Goal: Check status: Check status

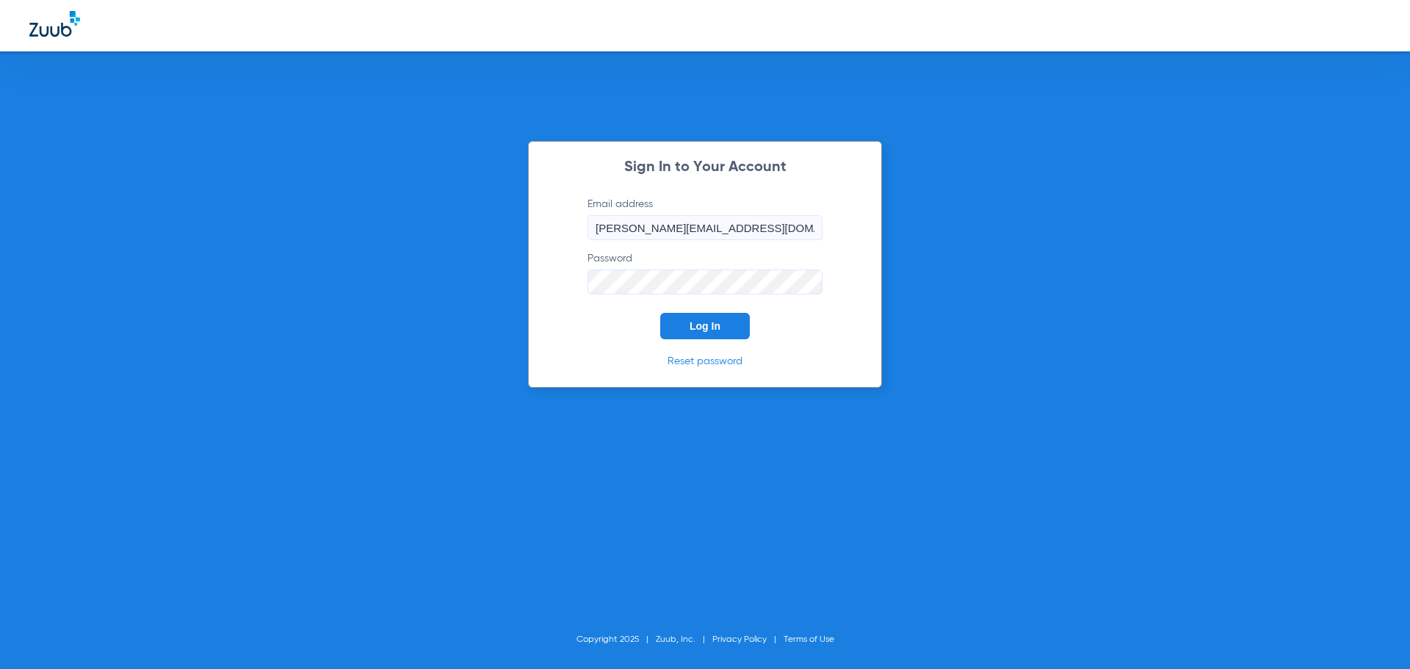
click at [706, 334] on button "Log In" at bounding box center [705, 326] width 90 height 26
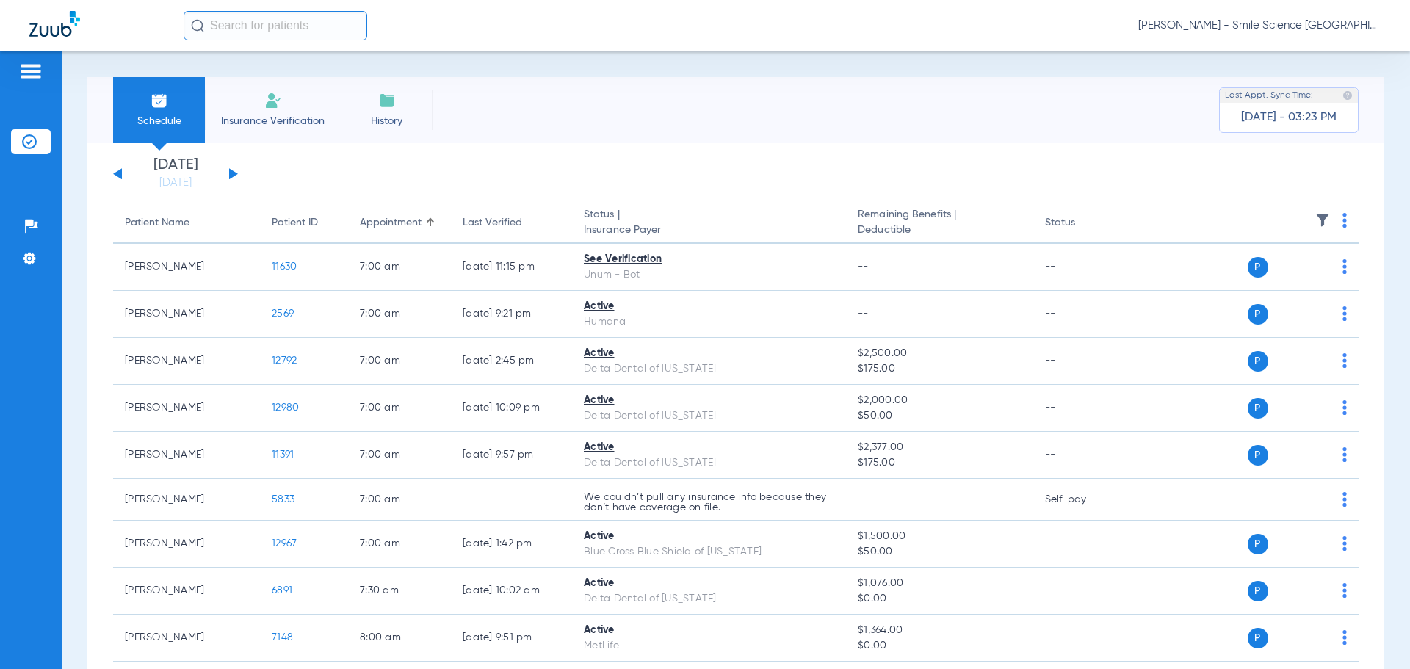
click at [232, 173] on button at bounding box center [233, 173] width 9 height 11
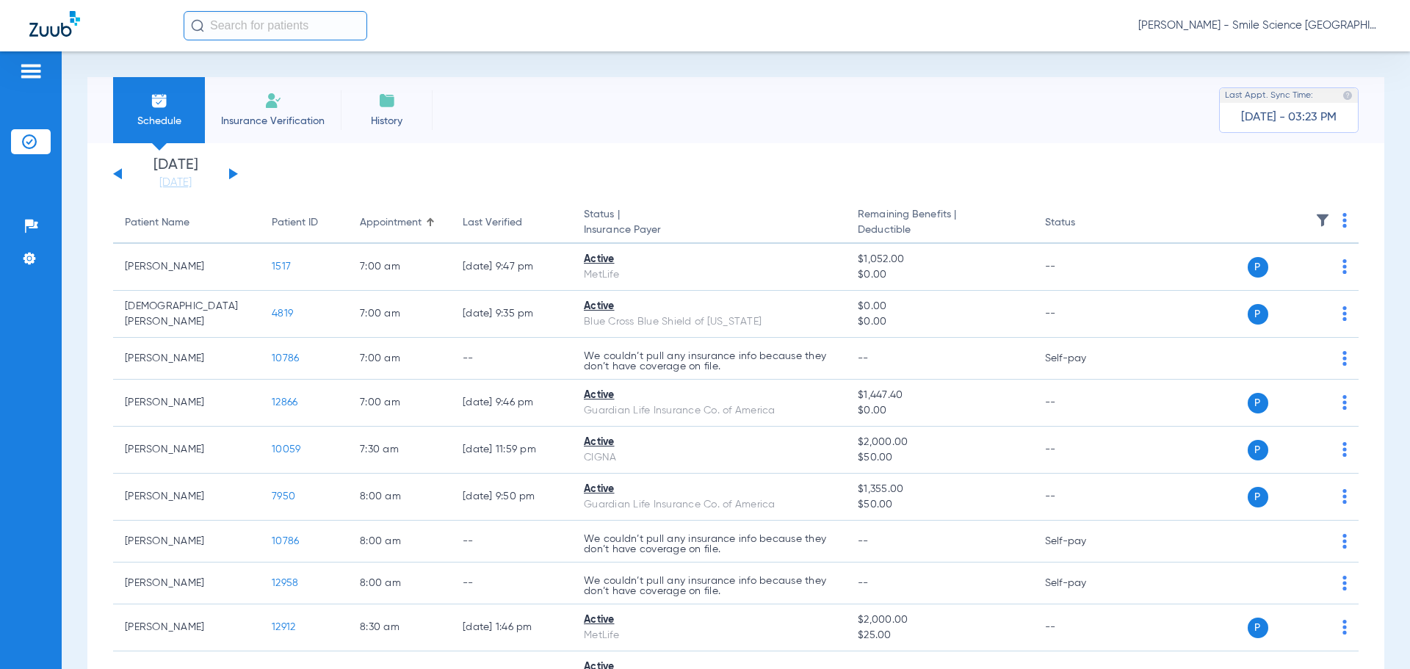
click at [232, 173] on button at bounding box center [233, 173] width 9 height 11
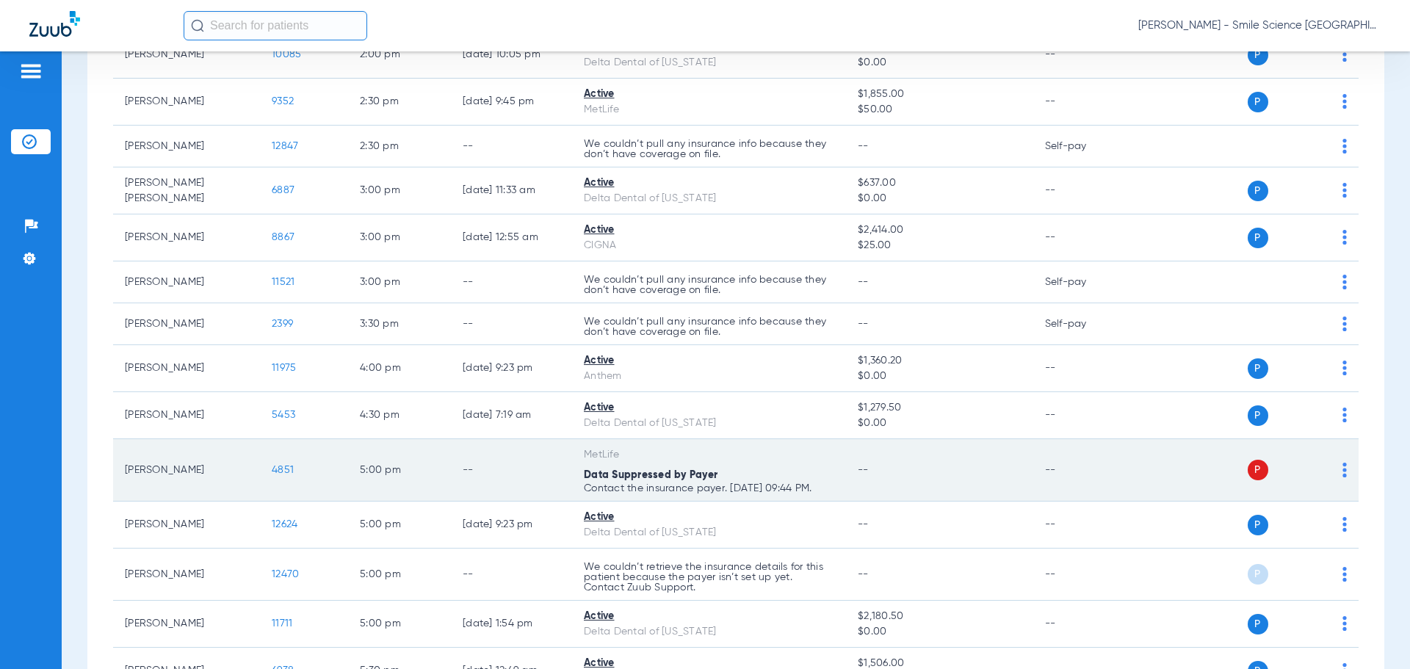
scroll to position [1028, 0]
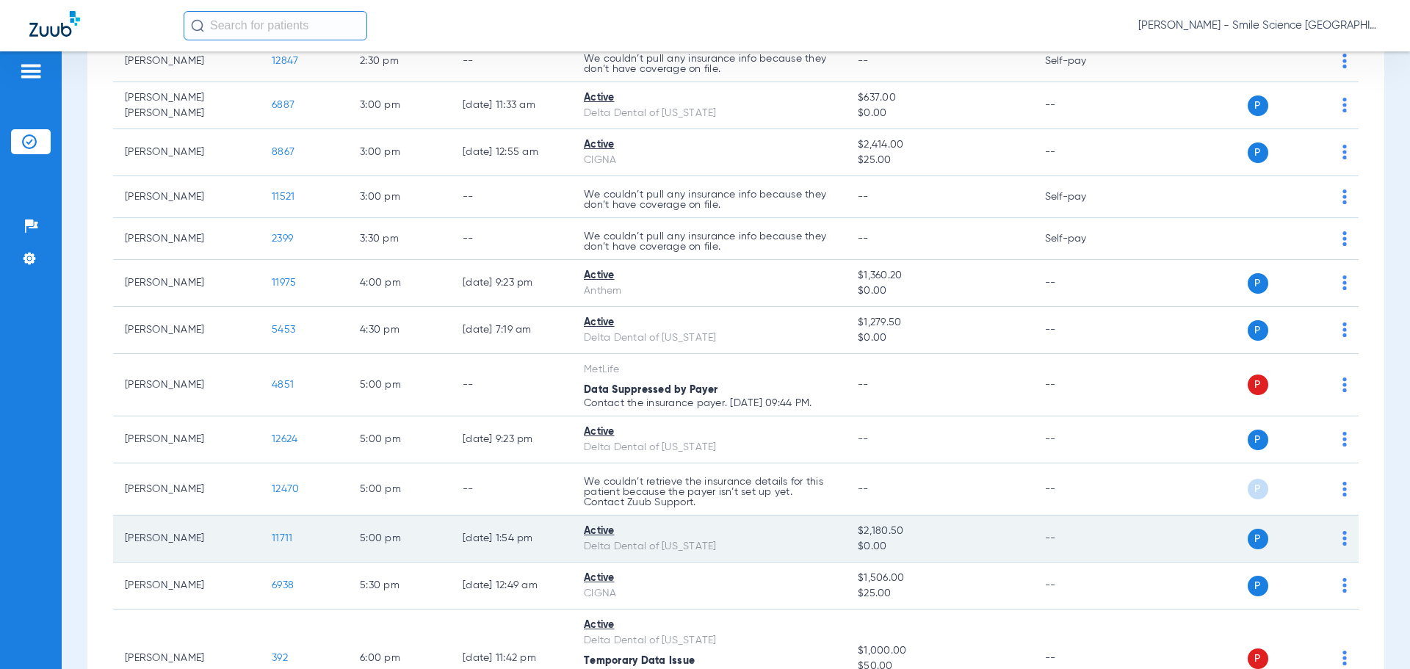
click at [264, 524] on td "11711" at bounding box center [304, 539] width 88 height 47
click at [279, 533] on span "11711" at bounding box center [282, 538] width 21 height 10
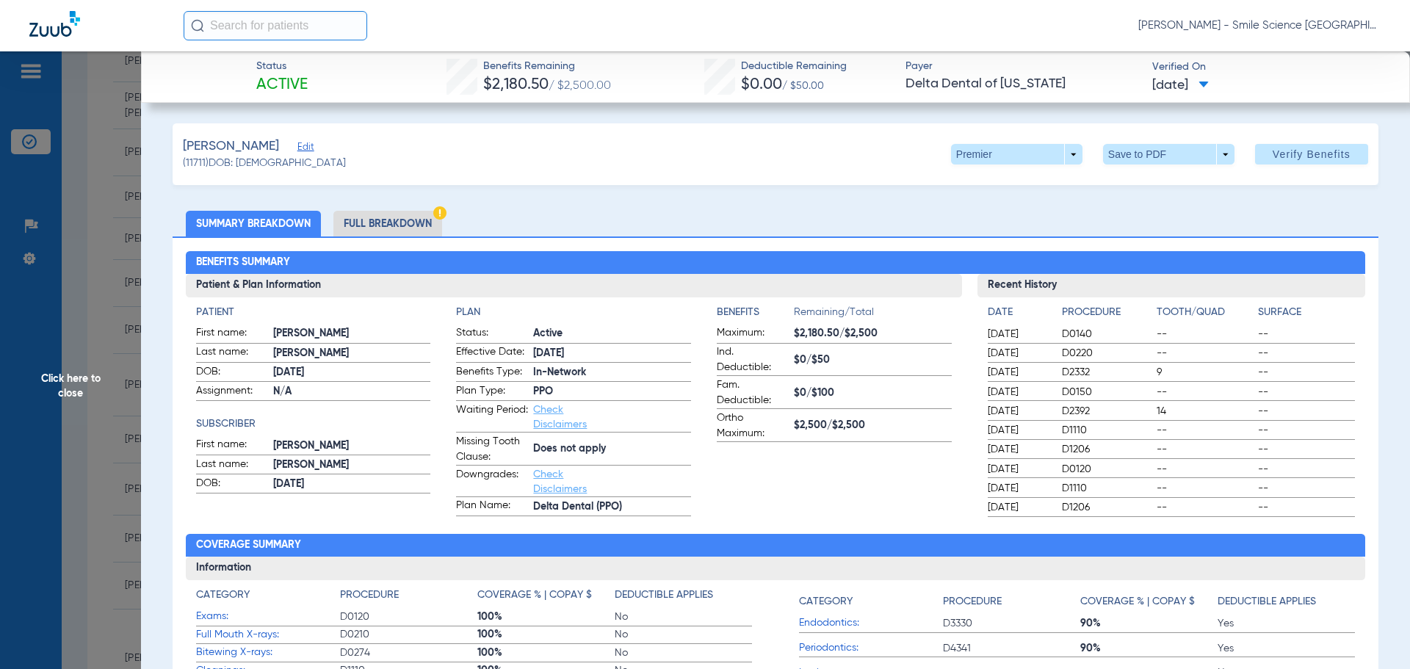
click at [67, 377] on span "Click here to close" at bounding box center [70, 385] width 141 height 669
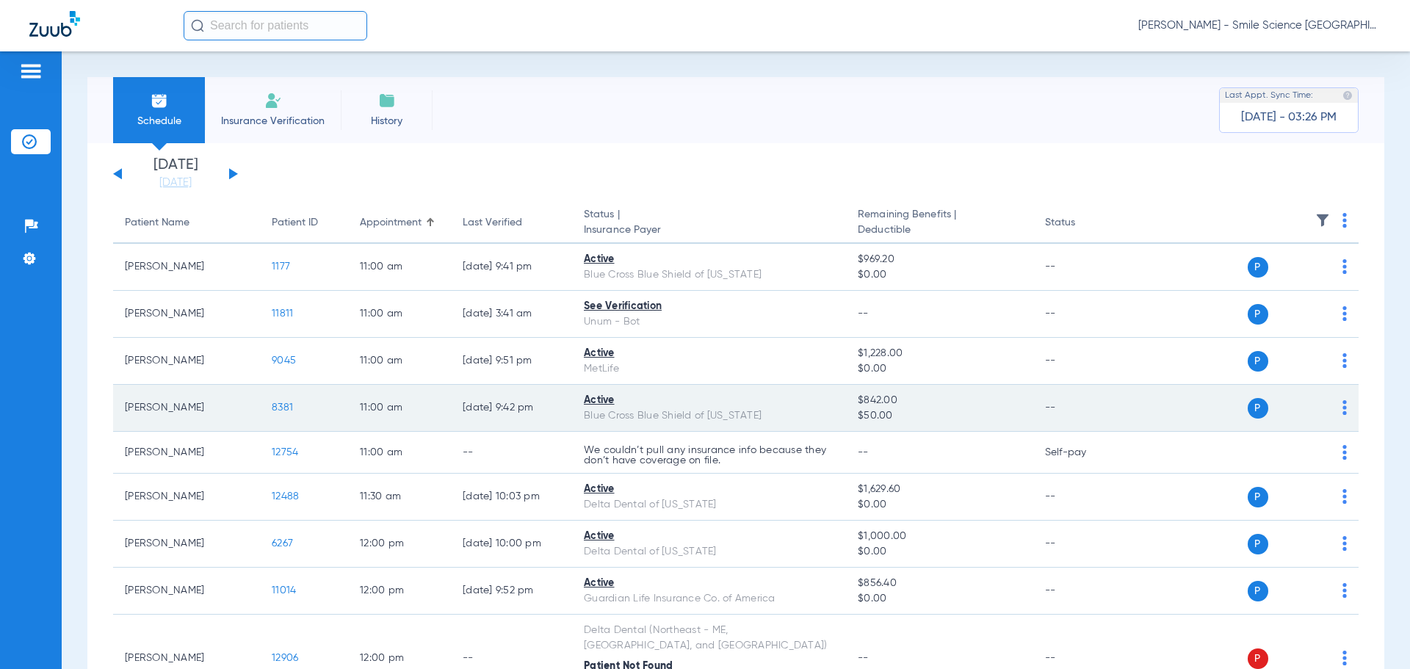
scroll to position [73, 0]
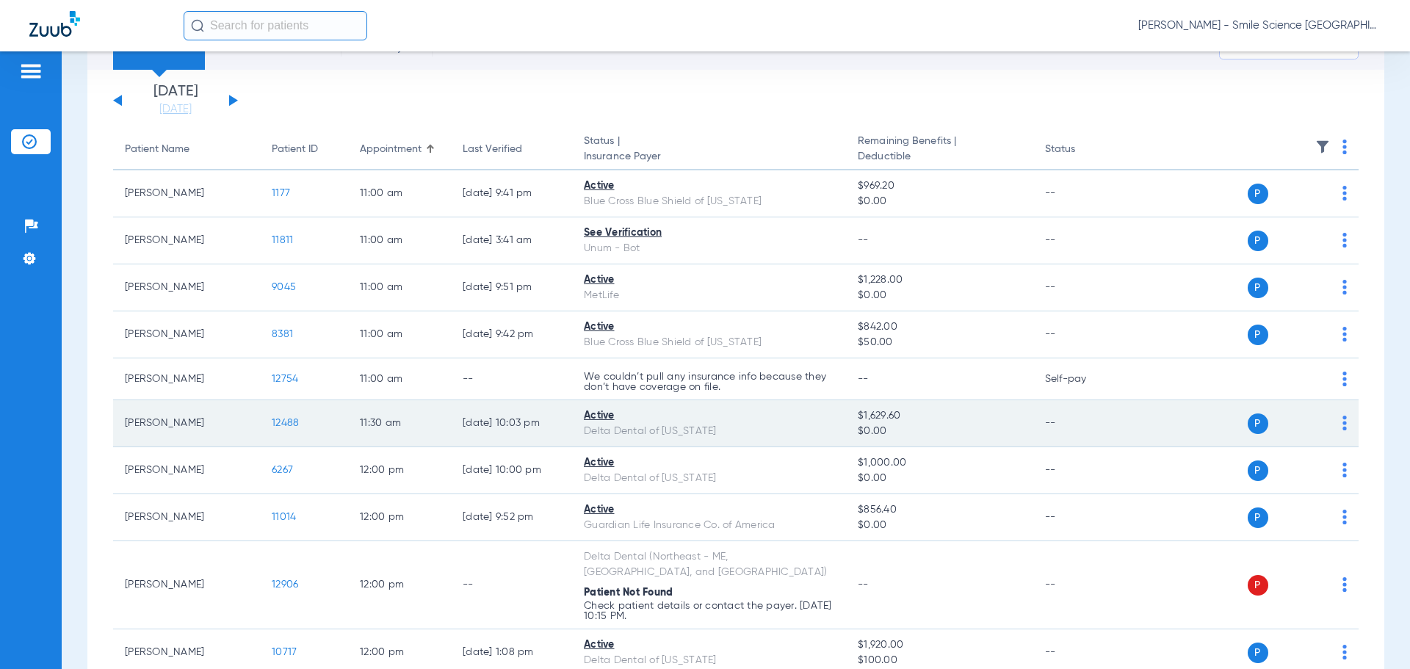
click at [283, 422] on span "12488" at bounding box center [285, 423] width 27 height 10
